Goal: Transaction & Acquisition: Purchase product/service

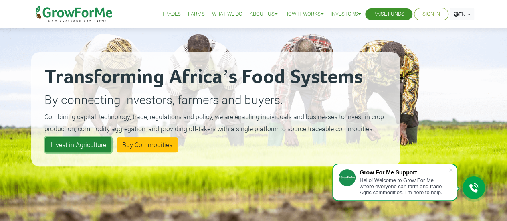
click at [93, 147] on link "Invest in Agriculture" at bounding box center [78, 144] width 66 height 15
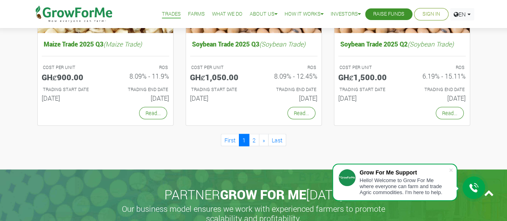
scroll to position [783, 0]
